Goal: Information Seeking & Learning: Check status

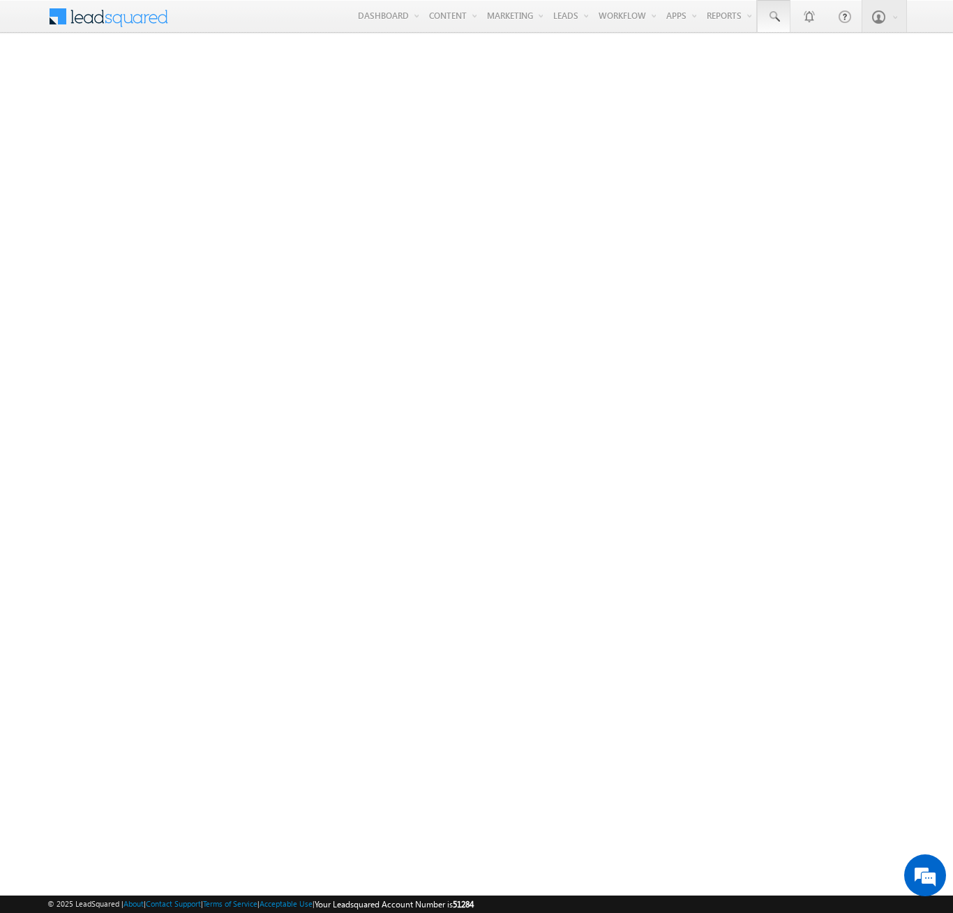
click at [773, 17] on span at bounding box center [774, 17] width 14 height 14
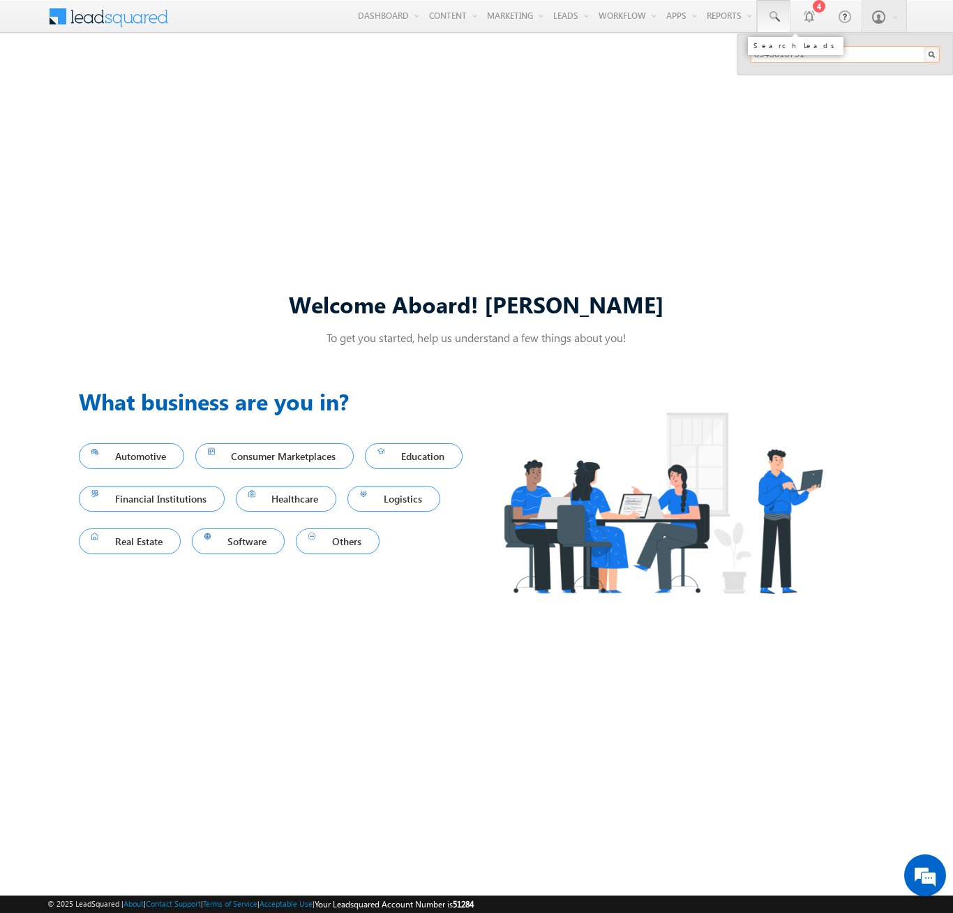
type input "8945010791"
click at [852, 75] on div "[PERSON_NAME]" at bounding box center [851, 74] width 187 height 15
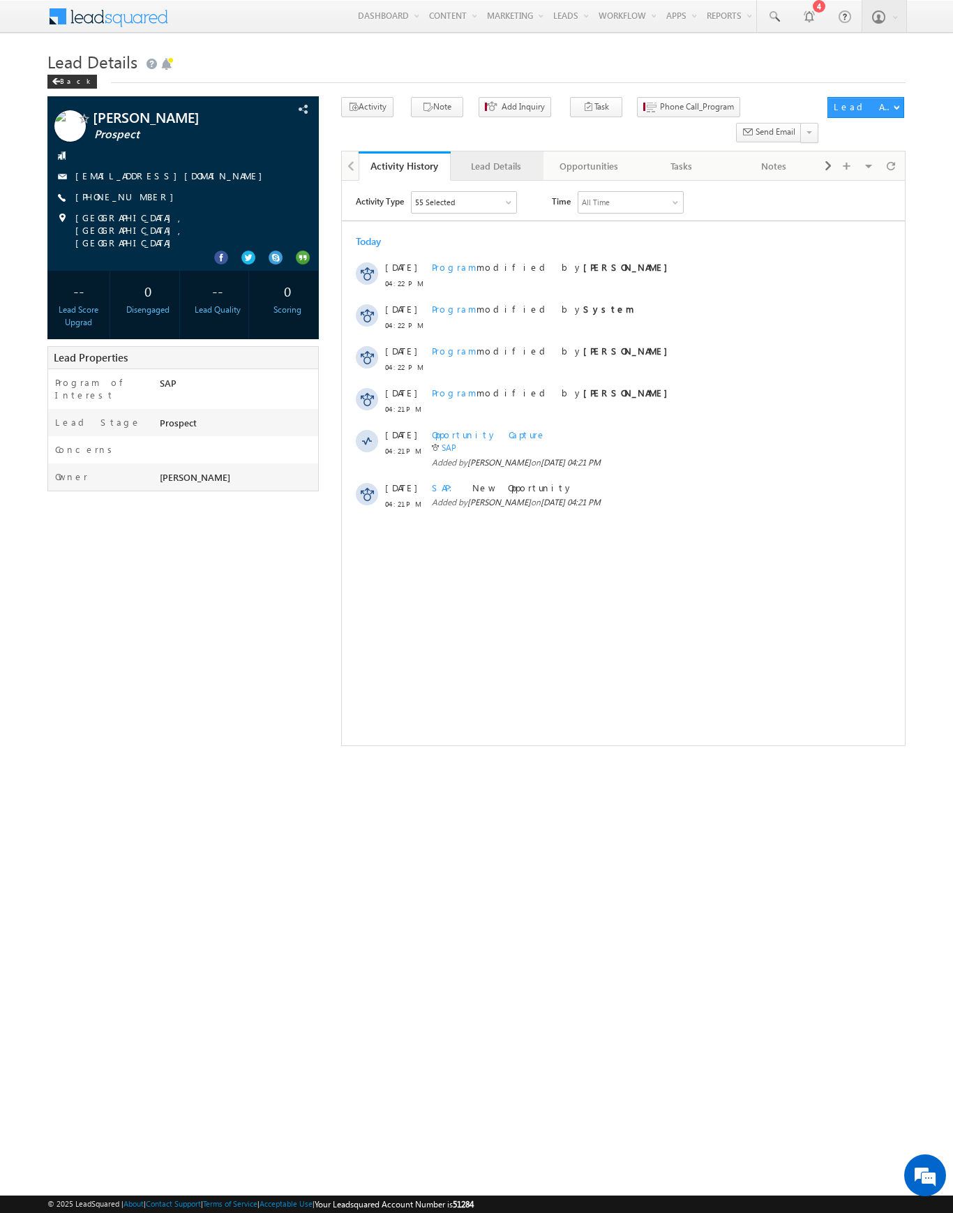
click at [496, 158] on div "Lead Details" at bounding box center [496, 166] width 68 height 17
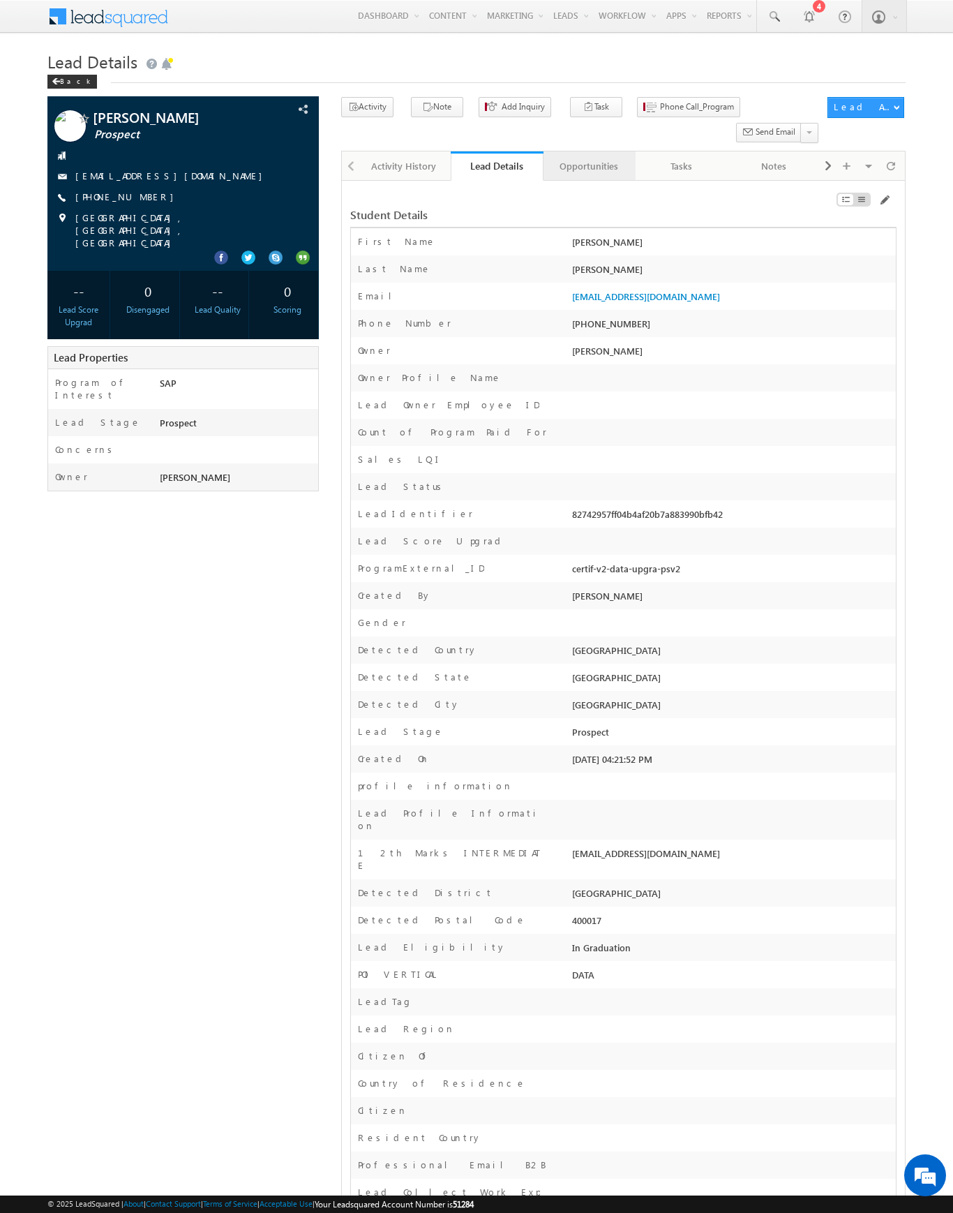
click at [588, 158] on div "Opportunities" at bounding box center [589, 166] width 68 height 17
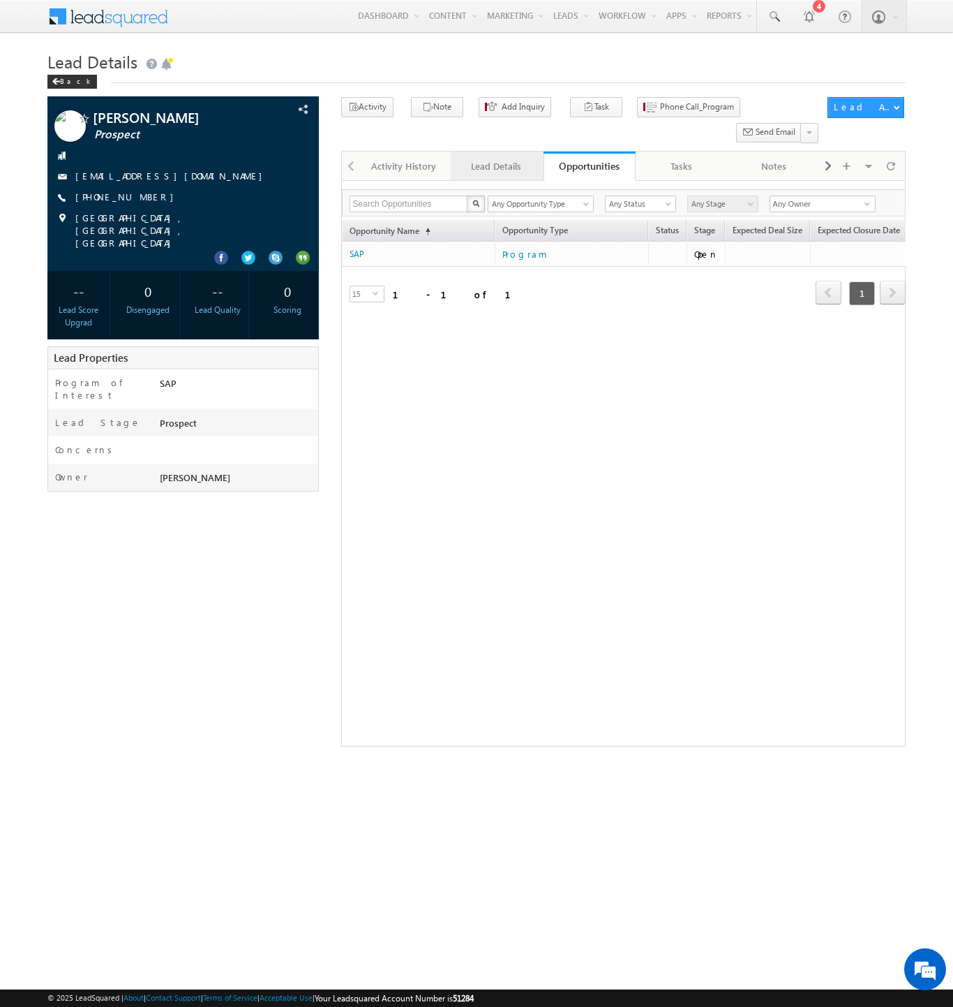
click at [521, 158] on div "Lead Details" at bounding box center [496, 166] width 68 height 17
